Goal: Task Accomplishment & Management: Use online tool/utility

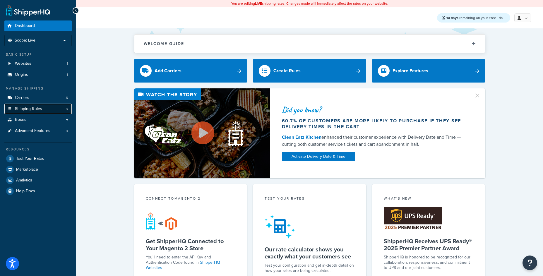
click at [38, 108] on span "Shipping Rules" at bounding box center [28, 109] width 27 height 5
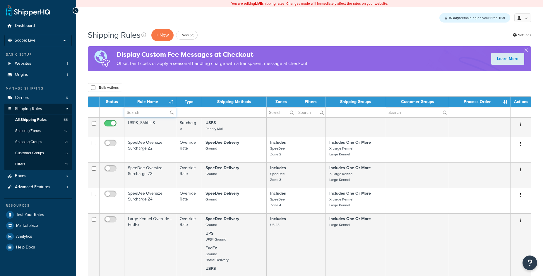
click at [149, 110] on input "text" at bounding box center [150, 112] width 52 height 10
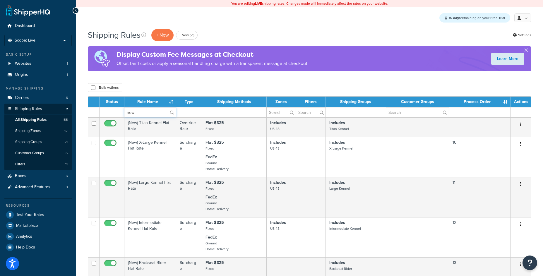
type input "new"
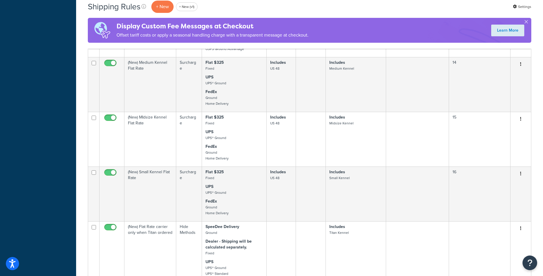
scroll to position [431, 0]
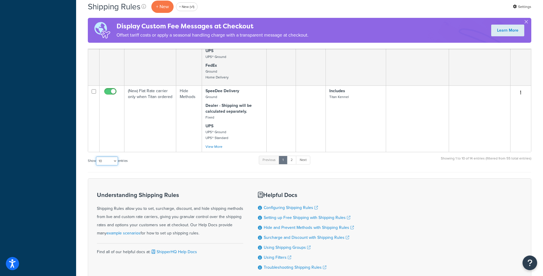
select select "25"
click option "25" at bounding box center [0, 0] width 0 height 0
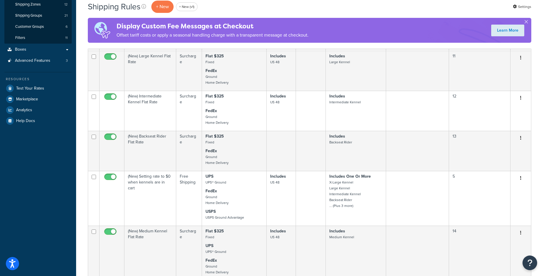
scroll to position [0, 0]
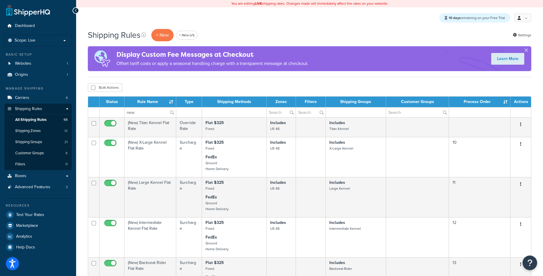
click at [172, 101] on th "Rule Name" at bounding box center [150, 102] width 52 height 11
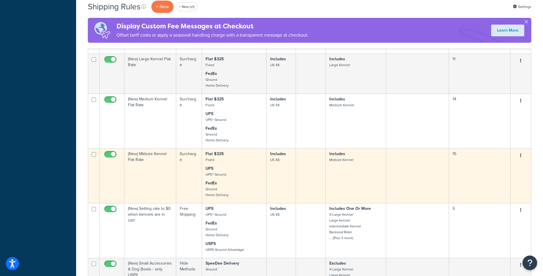
scroll to position [290, 0]
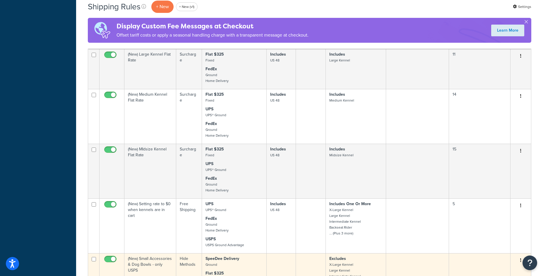
click at [519, 260] on button "button" at bounding box center [521, 260] width 8 height 9
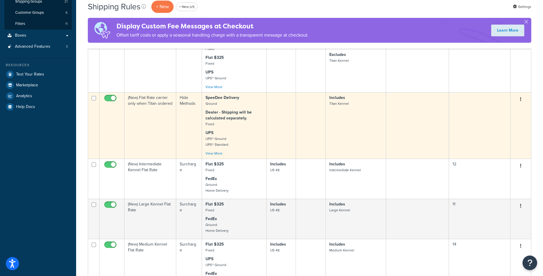
scroll to position [0, 0]
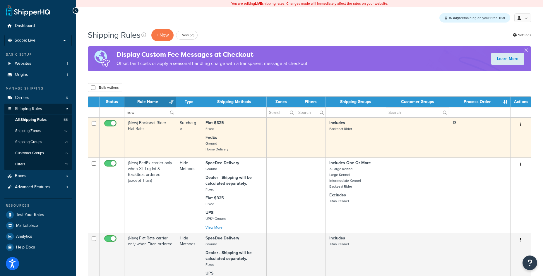
click at [520, 127] on button "button" at bounding box center [521, 124] width 8 height 9
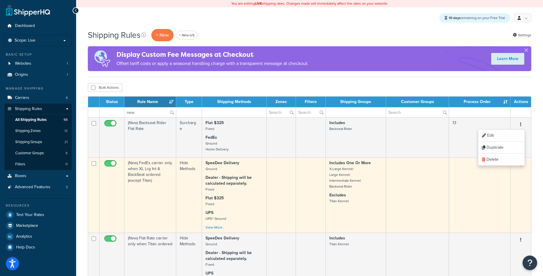
click at [522, 166] on button "button" at bounding box center [521, 164] width 8 height 9
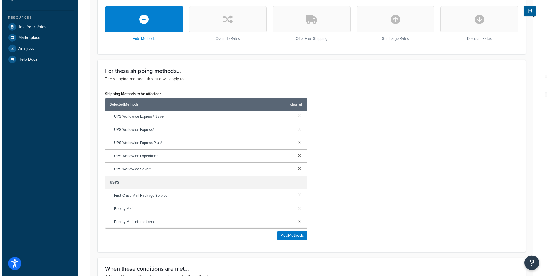
scroll to position [197, 0]
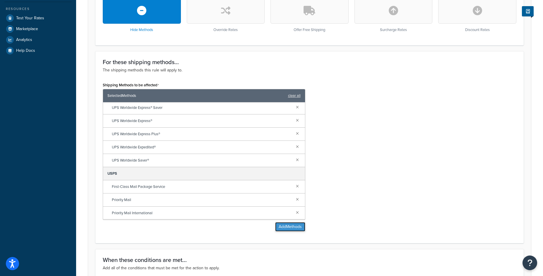
click at [299, 227] on button "Add Methods" at bounding box center [290, 226] width 30 height 9
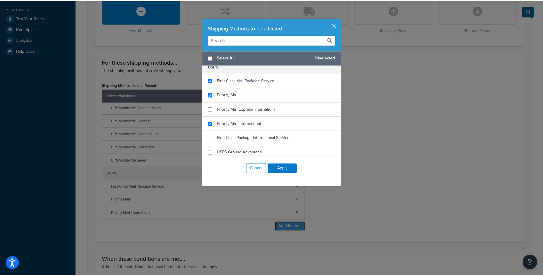
scroll to position [306, 0]
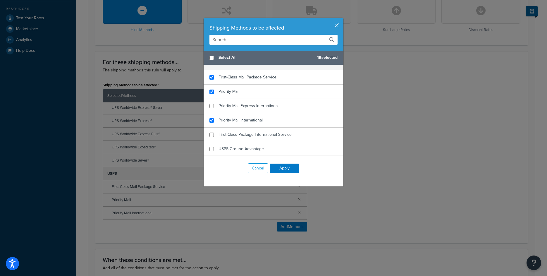
click at [342, 19] on button "button" at bounding box center [342, 18] width 1 height 1
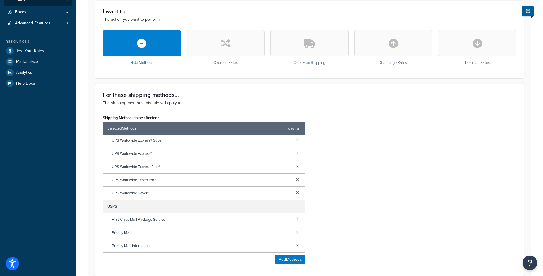
scroll to position [0, 0]
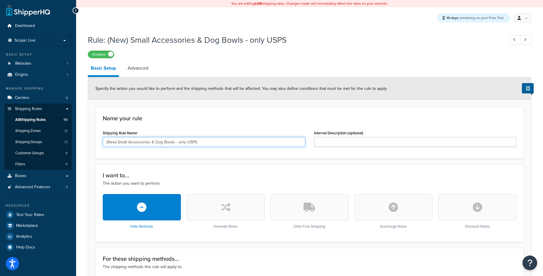
click at [150, 142] on input "(New) Small Accessories & Dog Bowls - only USPS" at bounding box center [204, 142] width 203 height 10
click at [139, 71] on link "Advanced" at bounding box center [138, 68] width 27 height 14
